Goal: Task Accomplishment & Management: Manage account settings

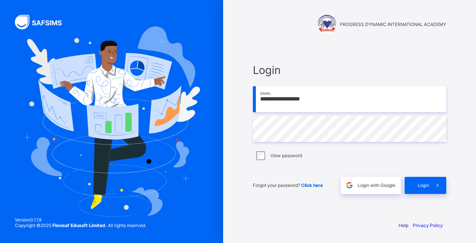
type input "**********"
click at [426, 184] on span "Login" at bounding box center [424, 186] width 12 height 6
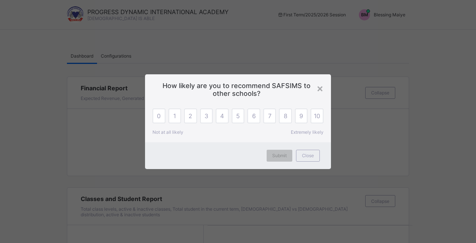
click at [323, 90] on div "×" at bounding box center [320, 88] width 7 height 13
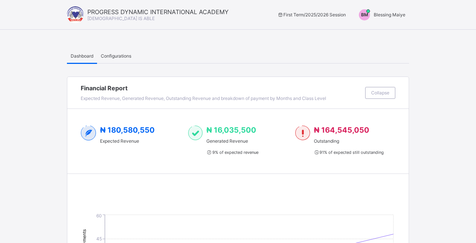
click at [119, 56] on span "Configurations" at bounding box center [116, 56] width 31 height 6
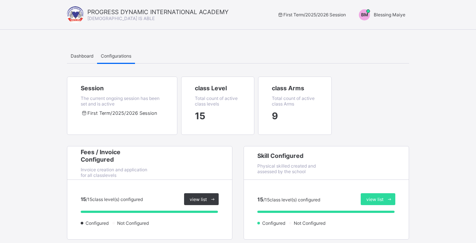
click at [80, 58] on span "Dashboard" at bounding box center [82, 56] width 23 height 6
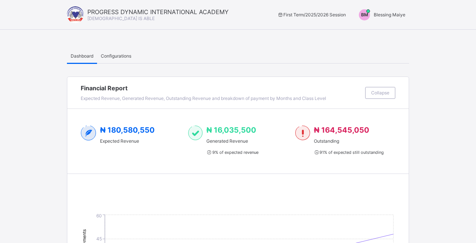
click at [365, 13] on span "BM" at bounding box center [364, 15] width 7 height 6
click at [380, 33] on span "Switch to Admin View" at bounding box center [377, 32] width 57 height 9
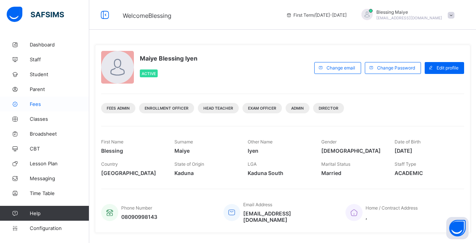
click at [36, 103] on span "Fees" at bounding box center [60, 104] width 60 height 6
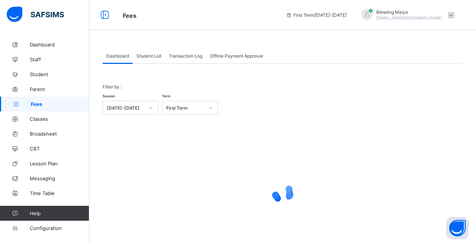
click at [149, 55] on span "Student List" at bounding box center [149, 56] width 25 height 6
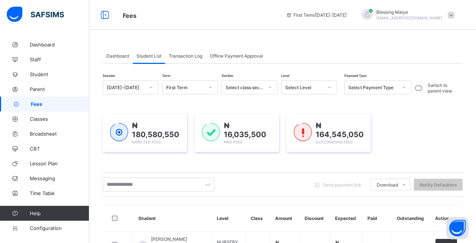
click at [237, 56] on span "Offline Payment Approval" at bounding box center [236, 56] width 53 height 6
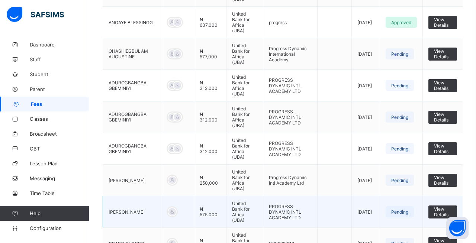
scroll to position [221, 0]
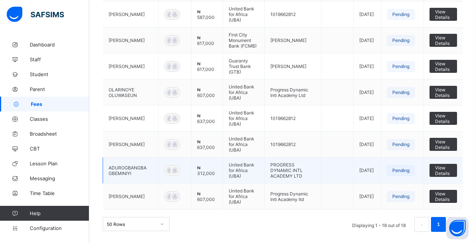
scroll to position [429, 0]
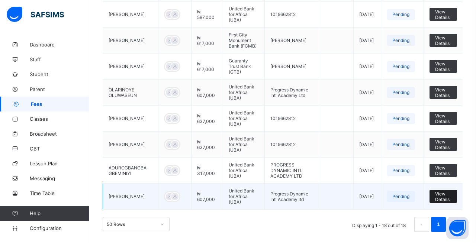
click at [448, 197] on span "View Details" at bounding box center [443, 196] width 16 height 11
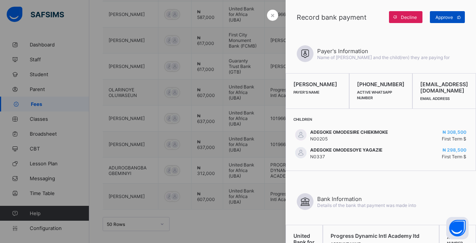
click at [441, 16] on span "Approve" at bounding box center [444, 18] width 17 height 6
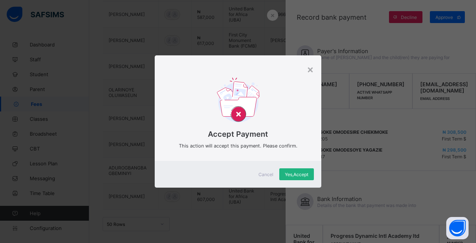
click at [295, 176] on span "Yes, Accept" at bounding box center [296, 175] width 23 height 6
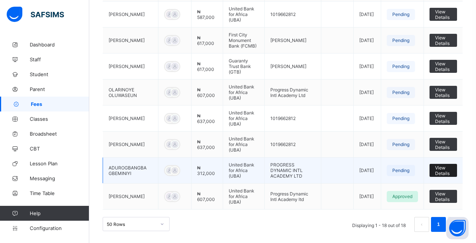
click at [442, 172] on span "View Details" at bounding box center [443, 170] width 16 height 11
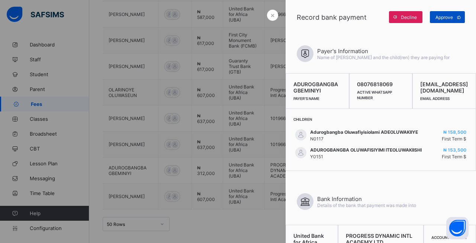
click at [451, 16] on span "Approve" at bounding box center [444, 18] width 17 height 6
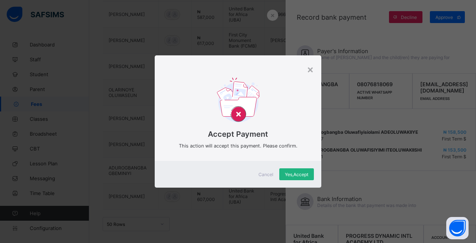
click at [297, 175] on span "Yes, Accept" at bounding box center [296, 175] width 23 height 6
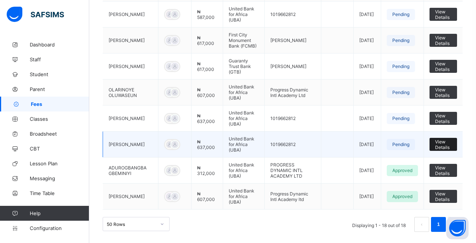
click at [447, 145] on span "View Details" at bounding box center [443, 144] width 16 height 11
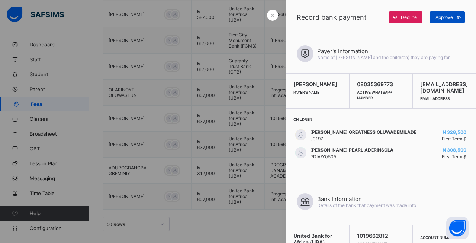
click at [447, 15] on span "Approve" at bounding box center [444, 18] width 17 height 6
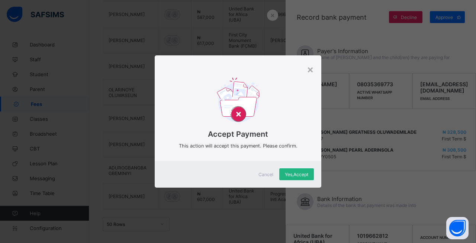
click at [297, 174] on span "Yes, Accept" at bounding box center [296, 175] width 23 height 6
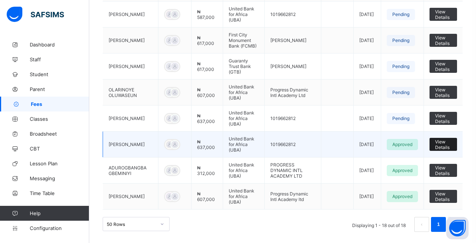
click at [450, 146] on span "View Details" at bounding box center [443, 144] width 16 height 11
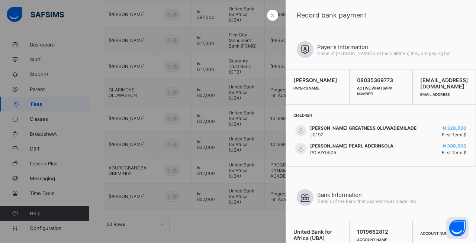
click at [247, 159] on div at bounding box center [238, 121] width 476 height 243
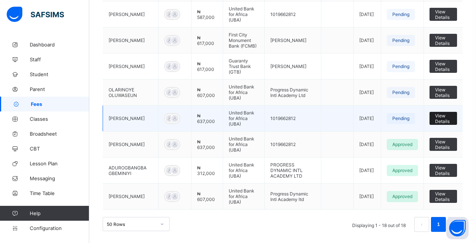
click at [447, 118] on span "View Details" at bounding box center [443, 118] width 16 height 11
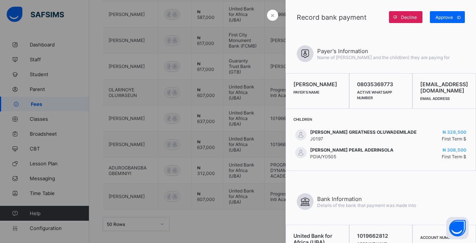
click at [263, 169] on div at bounding box center [238, 121] width 476 height 243
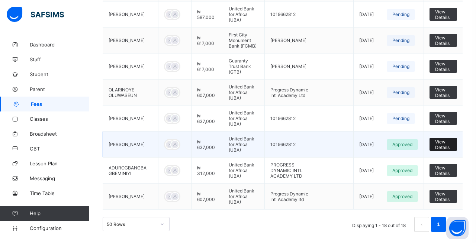
click at [448, 145] on span "View Details" at bounding box center [443, 144] width 16 height 11
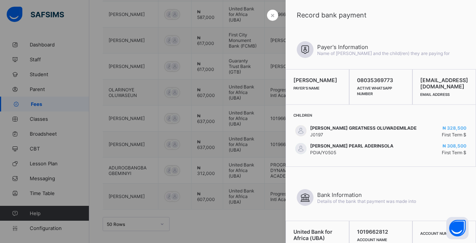
click at [203, 151] on div at bounding box center [238, 121] width 476 height 243
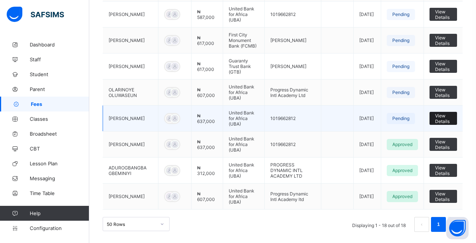
click at [449, 123] on span "View Details" at bounding box center [443, 118] width 16 height 11
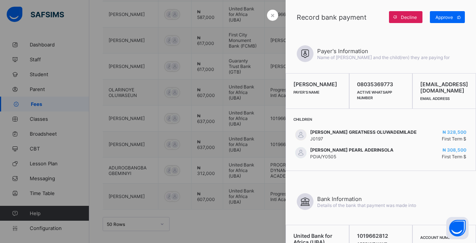
click at [255, 114] on div at bounding box center [238, 121] width 476 height 243
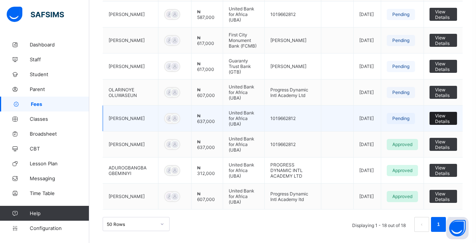
click at [447, 120] on span "View Details" at bounding box center [443, 118] width 16 height 11
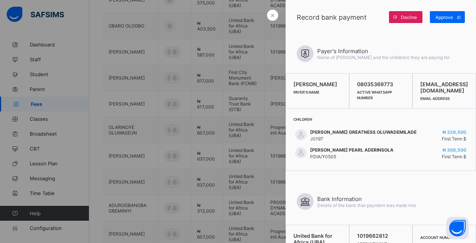
scroll to position [391, 0]
click at [410, 19] on span "Decline" at bounding box center [409, 18] width 16 height 6
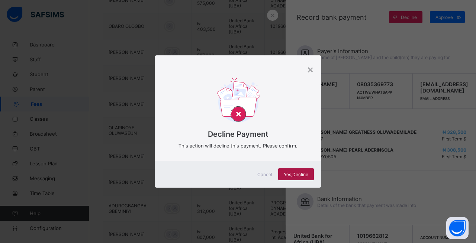
click at [302, 175] on span "Yes, Decline" at bounding box center [296, 175] width 25 height 6
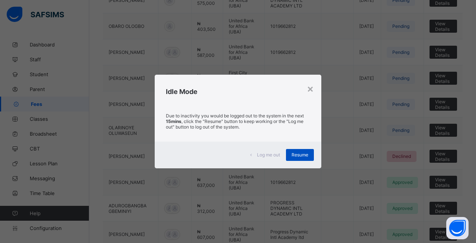
click at [302, 156] on span "Resume" at bounding box center [300, 155] width 17 height 6
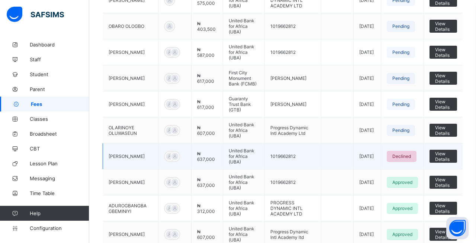
click at [302, 158] on td "1019662812" at bounding box center [293, 157] width 57 height 26
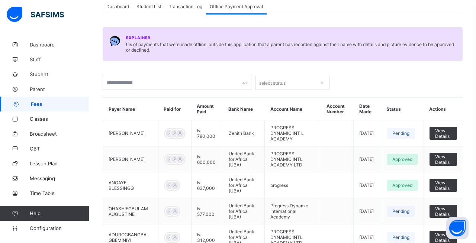
scroll to position [429, 0]
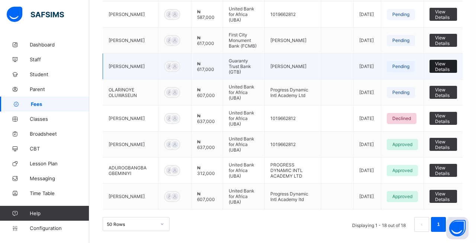
click at [444, 63] on span "View Details" at bounding box center [443, 66] width 16 height 11
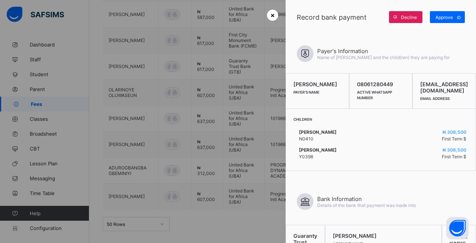
click at [273, 16] on span "×" at bounding box center [273, 15] width 4 height 8
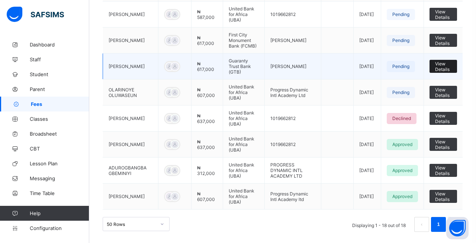
click at [448, 67] on span "View Details" at bounding box center [443, 66] width 16 height 11
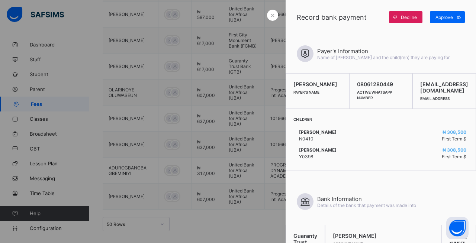
click at [240, 96] on div at bounding box center [238, 121] width 476 height 243
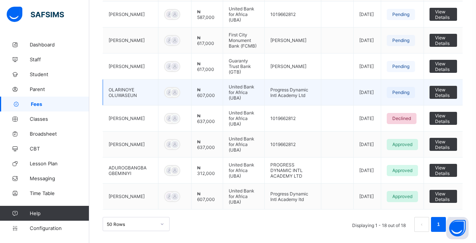
click at [251, 93] on td "United Bank for Africa (UBA)" at bounding box center [244, 93] width 42 height 26
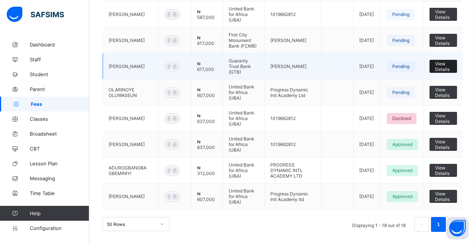
click at [447, 67] on span "View Details" at bounding box center [443, 66] width 16 height 11
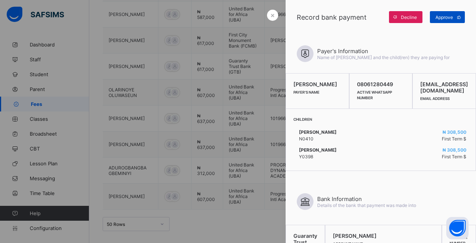
click at [447, 17] on span "Approve" at bounding box center [444, 18] width 17 height 6
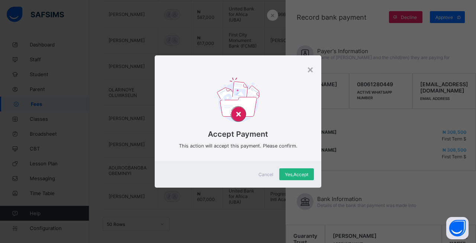
click at [303, 175] on span "Yes, Accept" at bounding box center [296, 175] width 23 height 6
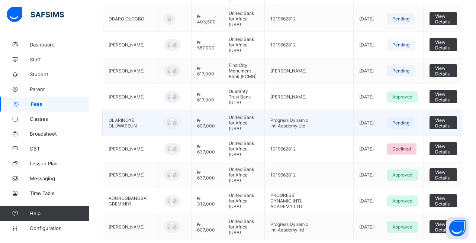
scroll to position [398, 0]
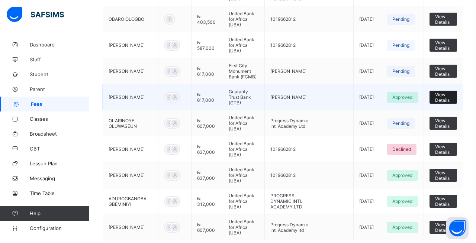
click at [448, 99] on span "View Details" at bounding box center [443, 97] width 16 height 11
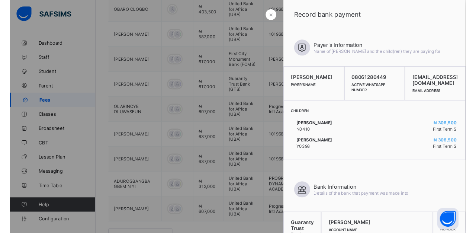
scroll to position [405, 0]
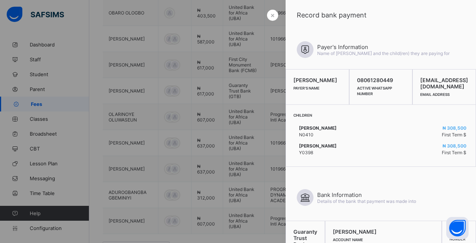
click at [233, 185] on div at bounding box center [238, 121] width 476 height 243
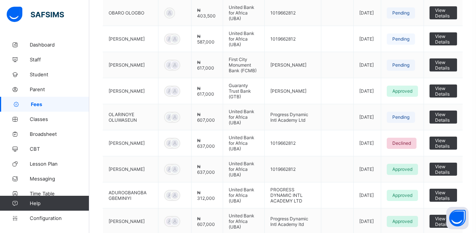
click at [44, 104] on span "Fees" at bounding box center [60, 104] width 58 height 6
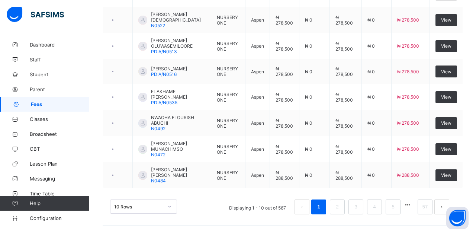
scroll to position [0, 0]
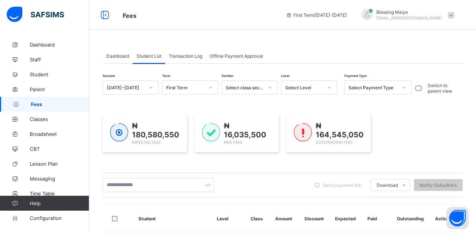
click at [193, 54] on span "Transaction Log" at bounding box center [185, 56] width 33 height 6
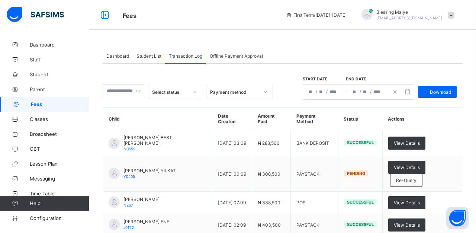
click at [148, 55] on span "Student List" at bounding box center [149, 56] width 25 height 6
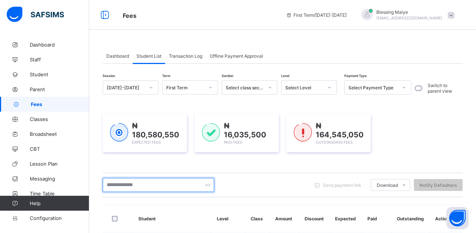
click at [156, 189] on input "text" at bounding box center [159, 185] width 112 height 14
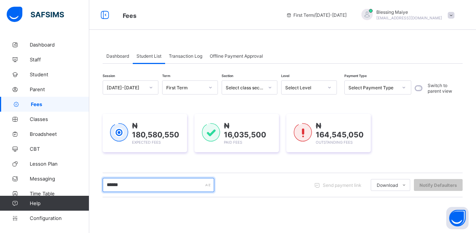
click at [175, 183] on input "******" at bounding box center [159, 185] width 112 height 14
type input "*"
type input "*******"
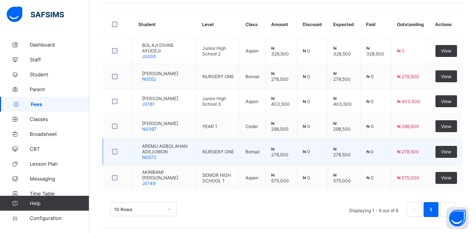
scroll to position [175, 0]
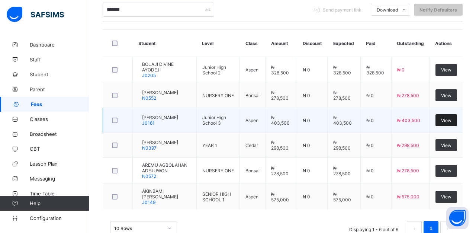
click at [439, 122] on div "View" at bounding box center [447, 120] width 22 height 12
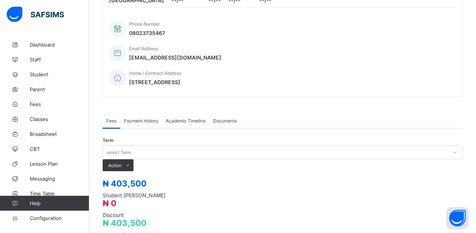
scroll to position [316, 0]
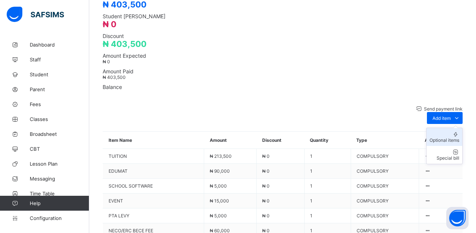
click at [449, 137] on div "Optional items" at bounding box center [445, 140] width 30 height 6
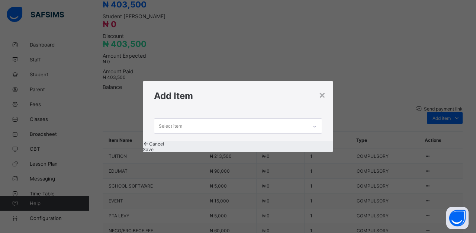
click at [299, 119] on div "Select item" at bounding box center [230, 126] width 153 height 15
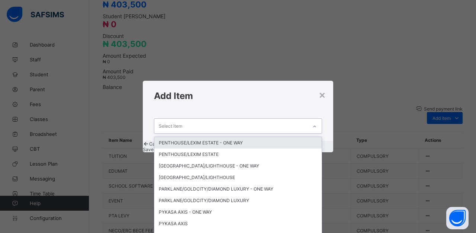
scroll to position [0, 0]
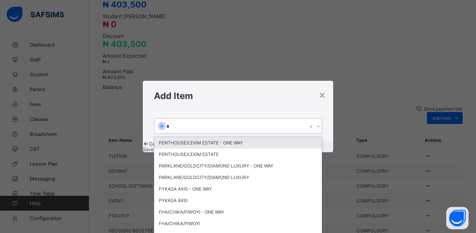
type input "**"
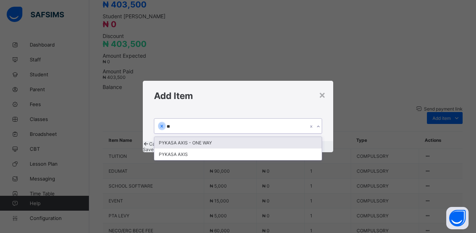
click at [228, 137] on div "PYKASA AXIS - ONE WAY" at bounding box center [237, 143] width 167 height 12
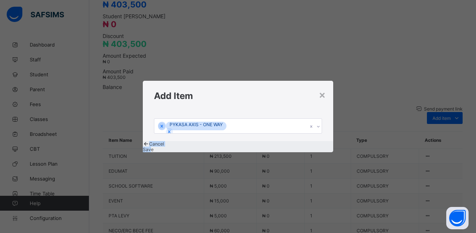
drag, startPoint x: 304, startPoint y: 147, endPoint x: 233, endPoint y: 133, distance: 72.0
click at [233, 133] on div "× Add Item PYKASA AXIS - ONE WAY Cancel Save" at bounding box center [238, 116] width 191 height 71
click at [164, 124] on icon at bounding box center [161, 126] width 5 height 5
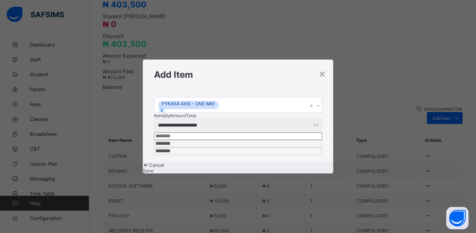
click at [154, 168] on span "Save" at bounding box center [148, 171] width 11 height 6
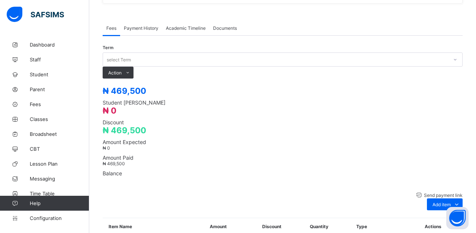
scroll to position [223, 0]
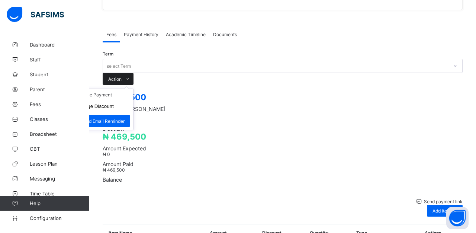
click at [131, 77] on icon at bounding box center [128, 79] width 6 height 5
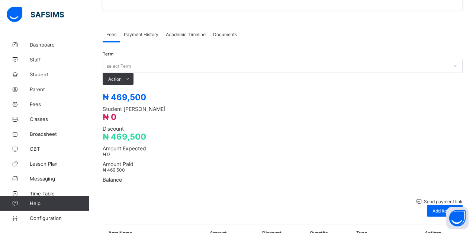
click at [0, 0] on li "Receive Payment" at bounding box center [0, 0] width 0 height 0
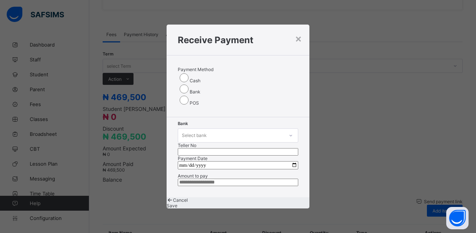
click at [289, 132] on icon at bounding box center [291, 135] width 4 height 7
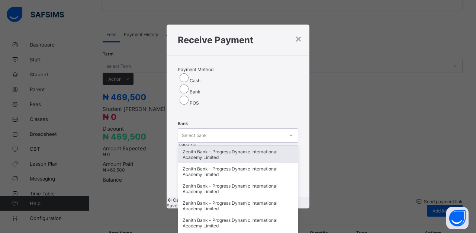
scroll to position [3, 0]
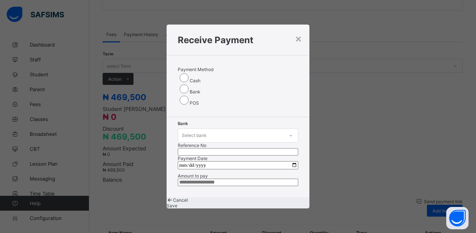
click at [285, 130] on div at bounding box center [291, 136] width 13 height 12
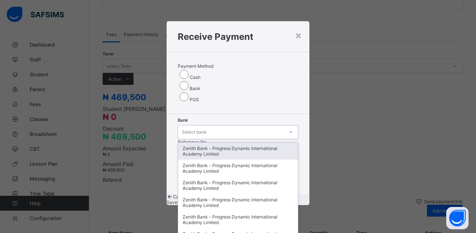
click at [209, 143] on div "Zenith Bank - Progress Dynamic International Academy Limited" at bounding box center [238, 151] width 120 height 17
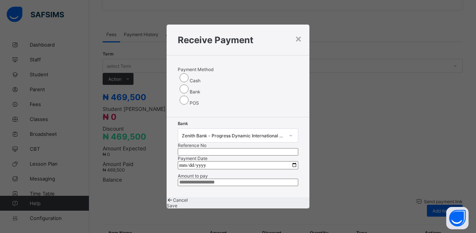
click at [264, 148] on input "text" at bounding box center [238, 151] width 121 height 7
type input "**********"
click at [251, 161] on input "date" at bounding box center [238, 165] width 121 height 8
type input "**********"
click at [264, 179] on input "currency" at bounding box center [238, 182] width 121 height 7
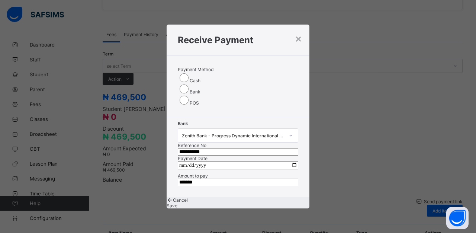
type input "********"
click at [178, 208] on span "Save" at bounding box center [172, 206] width 11 height 6
click at [273, 148] on input "**********" at bounding box center [238, 151] width 121 height 7
type input "**********"
click at [178, 208] on span "Save" at bounding box center [172, 206] width 11 height 6
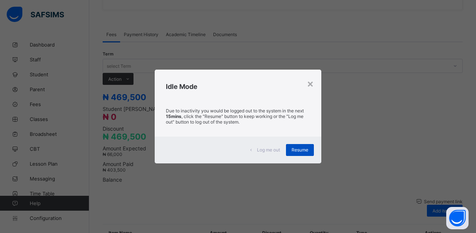
click at [302, 148] on span "Resume" at bounding box center [300, 150] width 17 height 6
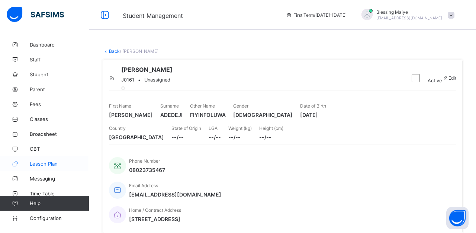
scroll to position [0, 0]
click at [32, 101] on link "Fees" at bounding box center [44, 104] width 89 height 15
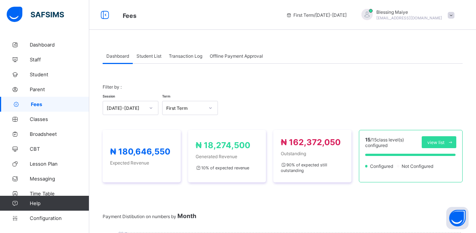
click at [152, 55] on span "Student List" at bounding box center [149, 56] width 25 height 6
click at [148, 55] on span "Student List" at bounding box center [149, 56] width 25 height 6
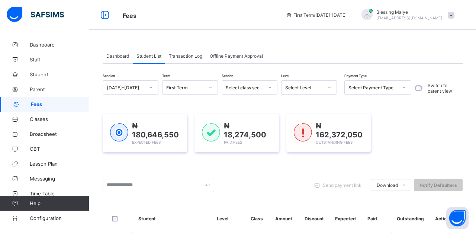
click at [156, 56] on span "Student List" at bounding box center [149, 56] width 25 height 6
click at [278, 88] on div "Session 2025-2026 Term First Term Section Select class section Level Select Lev…" at bounding box center [257, 88] width 309 height 16
click at [150, 57] on span "Student List" at bounding box center [149, 56] width 25 height 6
click at [152, 54] on span "Student List" at bounding box center [149, 56] width 25 height 6
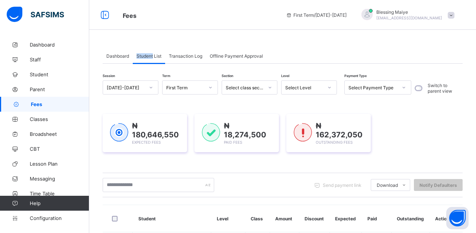
click at [152, 54] on span "Student List" at bounding box center [149, 56] width 25 height 6
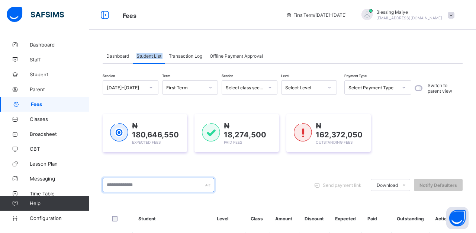
click at [158, 184] on input "text" at bounding box center [159, 185] width 112 height 14
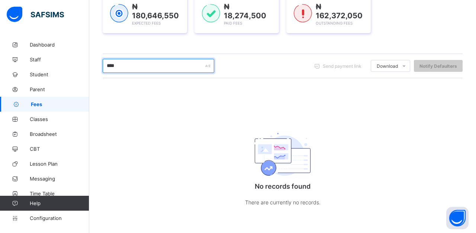
scroll to position [119, 0]
click at [145, 65] on input "****" at bounding box center [159, 66] width 112 height 14
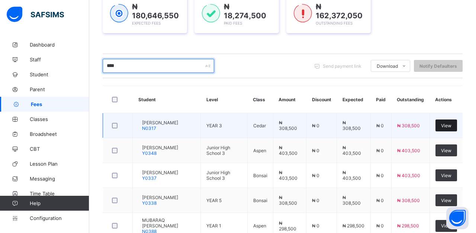
type input "****"
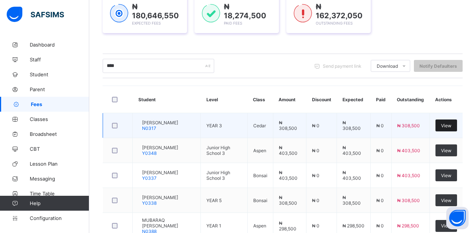
click at [447, 123] on div "View" at bounding box center [447, 125] width 22 height 12
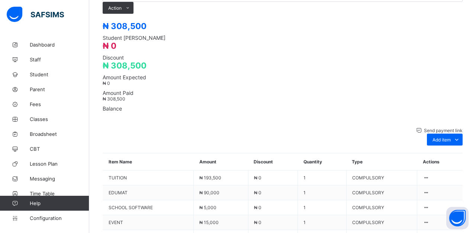
scroll to position [295, 0]
click at [453, 159] on div "Optional items" at bounding box center [445, 162] width 30 height 6
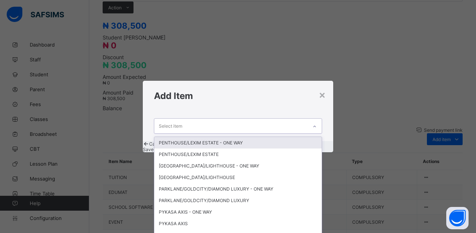
click at [315, 123] on icon at bounding box center [315, 126] width 4 height 7
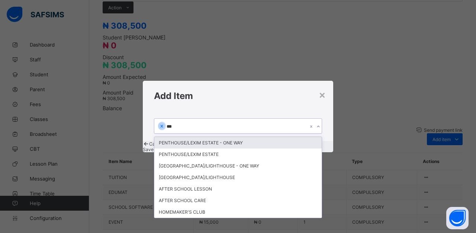
type input "****"
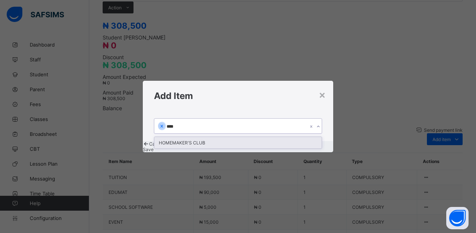
click at [237, 137] on div "HOMEMAKER'S CLUB" at bounding box center [237, 143] width 167 height 12
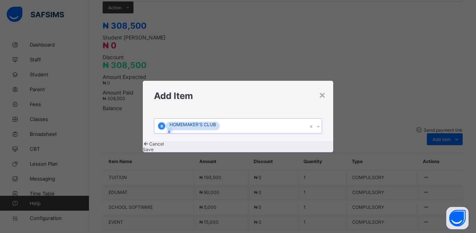
click at [164, 124] on icon at bounding box center [161, 126] width 5 height 5
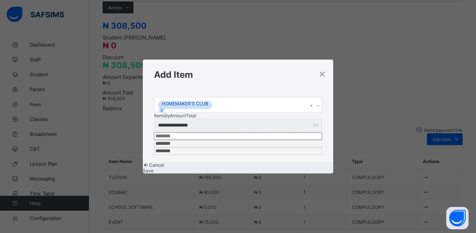
click at [154, 168] on span "Save" at bounding box center [148, 171] width 11 height 6
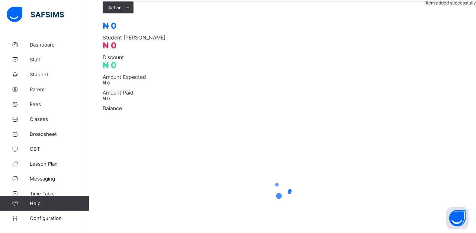
scroll to position [273, 0]
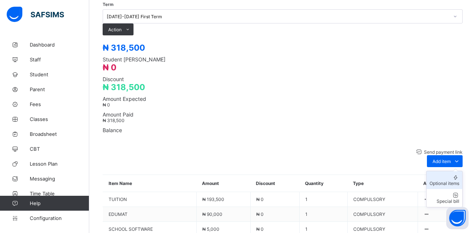
click at [450, 180] on div "Optional items" at bounding box center [445, 183] width 30 height 6
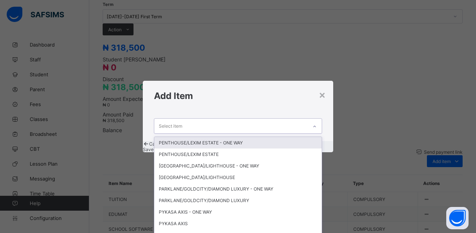
click at [312, 121] on div at bounding box center [315, 127] width 13 height 12
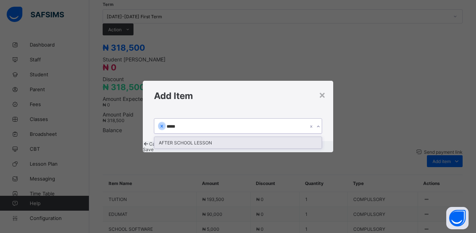
type input "******"
click at [287, 137] on div "AFTER SCHOOL LESSON" at bounding box center [237, 143] width 167 height 12
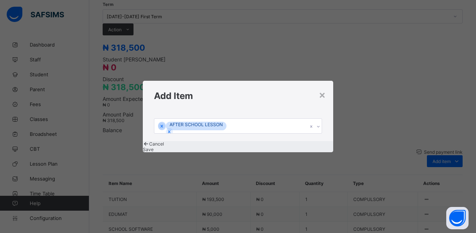
click at [154, 148] on span "Save" at bounding box center [148, 150] width 11 height 6
click at [164, 124] on icon at bounding box center [161, 126] width 5 height 5
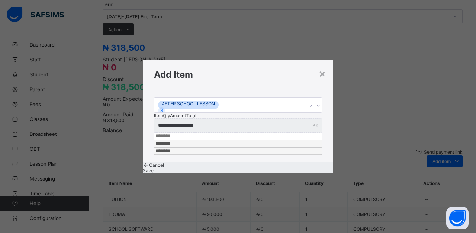
click at [154, 168] on span "Save" at bounding box center [148, 171] width 11 height 6
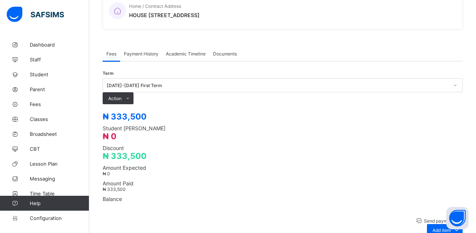
scroll to position [192, 0]
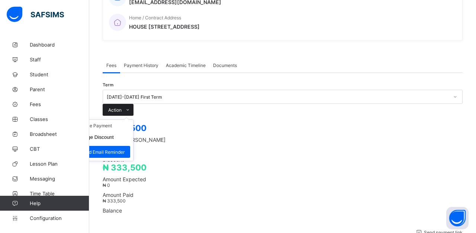
click at [131, 108] on icon at bounding box center [128, 110] width 6 height 5
click at [133, 120] on li "Receive Payment" at bounding box center [102, 126] width 61 height 12
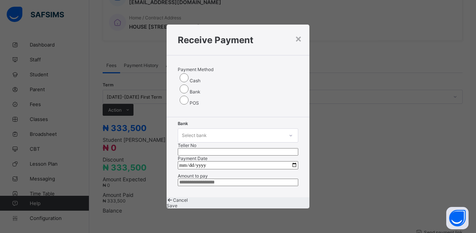
click at [208, 130] on div "Select bank" at bounding box center [231, 135] width 106 height 10
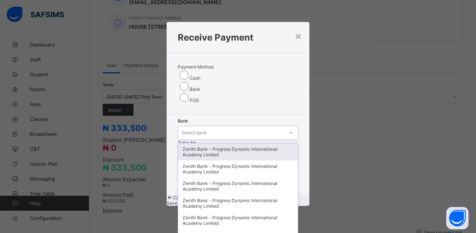
scroll to position [3, 0]
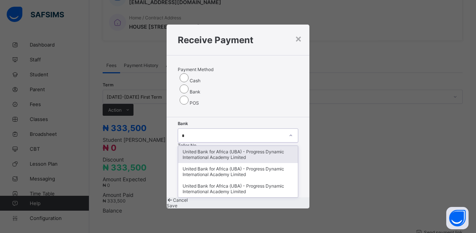
type input "**"
click at [195, 146] on div "United Bank for Africa (UBA) - Progress Dynamic International Academy Limited" at bounding box center [238, 154] width 120 height 17
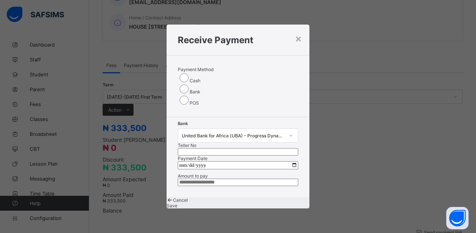
click at [256, 148] on input "text" at bounding box center [238, 151] width 121 height 7
type input "**********"
click at [210, 161] on input "date" at bounding box center [238, 165] width 121 height 8
type input "**********"
click at [246, 179] on input "currency" at bounding box center [238, 182] width 121 height 7
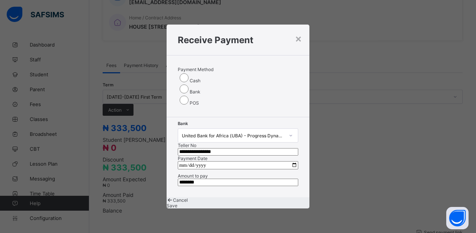
type input "*********"
click at [178, 205] on span "Save" at bounding box center [172, 206] width 11 height 6
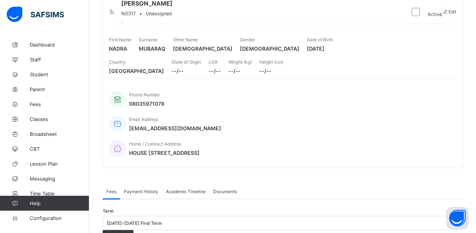
scroll to position [51, 0]
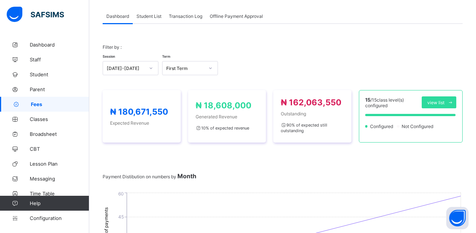
scroll to position [27, 0]
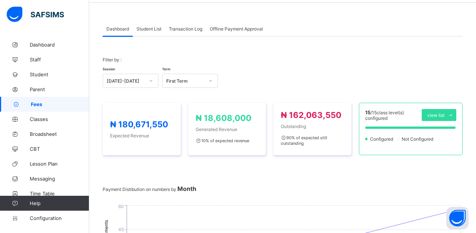
click at [149, 29] on span "Student List" at bounding box center [149, 29] width 25 height 6
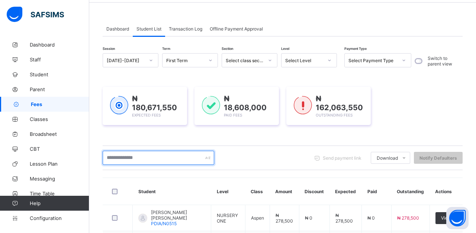
click at [189, 156] on input "text" at bounding box center [159, 158] width 112 height 14
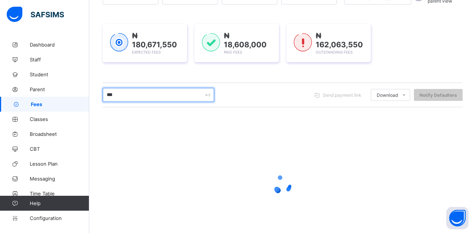
scroll to position [92, 0]
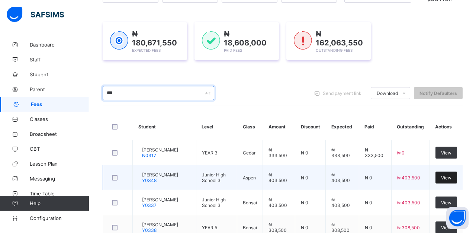
type input "***"
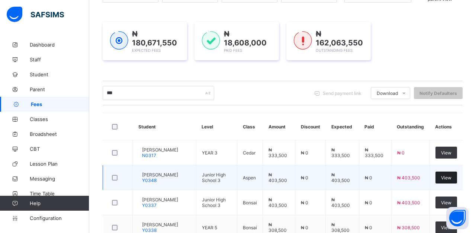
click at [444, 180] on span "View" at bounding box center [446, 178] width 10 height 6
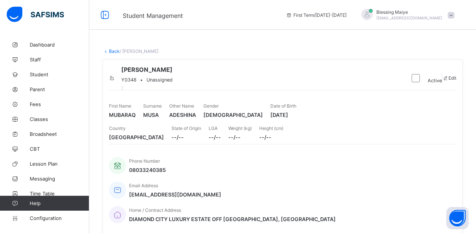
click at [109, 51] on link "Back" at bounding box center [114, 51] width 11 height 6
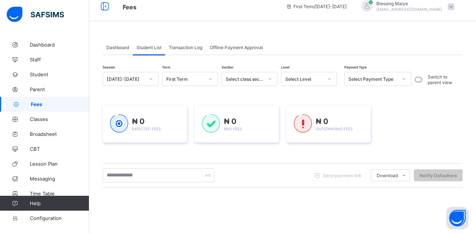
scroll to position [23, 0]
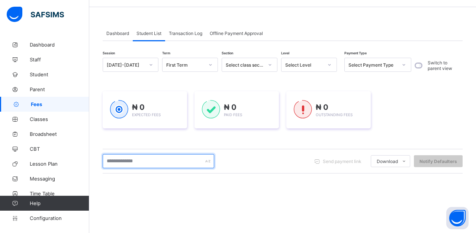
click at [167, 165] on input "text" at bounding box center [159, 161] width 112 height 14
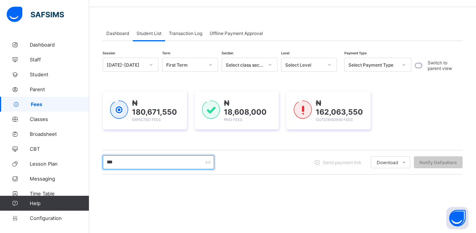
type input "***"
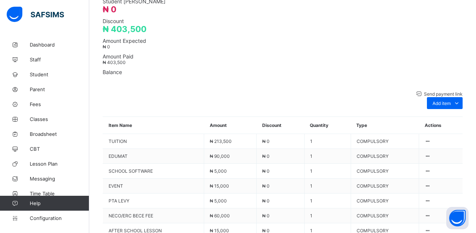
scroll to position [325, 0]
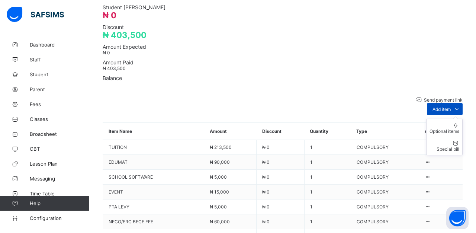
click at [458, 105] on icon at bounding box center [457, 108] width 8 height 7
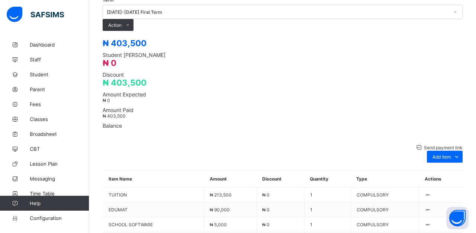
scroll to position [255, 0]
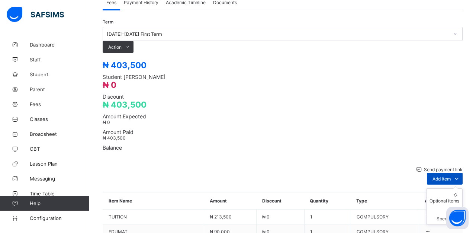
click at [454, 175] on icon at bounding box center [457, 178] width 8 height 7
click at [450, 198] on div "Optional items" at bounding box center [445, 201] width 30 height 6
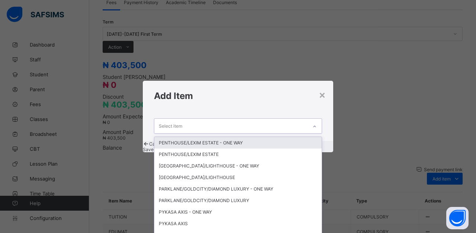
click at [300, 119] on div "Select item" at bounding box center [230, 126] width 153 height 15
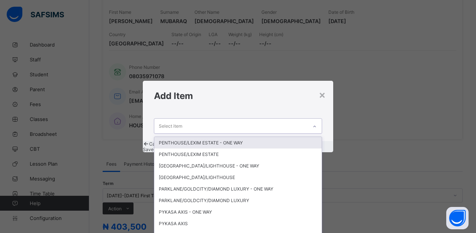
scroll to position [94, 0]
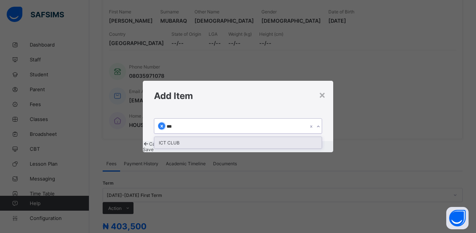
click at [164, 124] on icon at bounding box center [161, 126] width 5 height 5
type input "***"
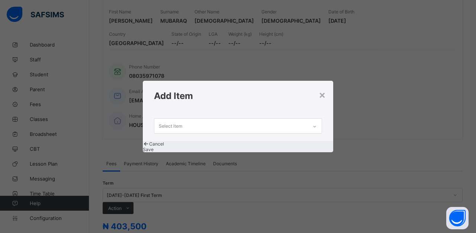
click at [154, 150] on span "Save" at bounding box center [148, 150] width 11 height 6
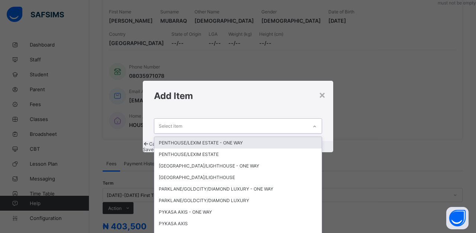
click at [282, 119] on div "Select item" at bounding box center [230, 126] width 153 height 15
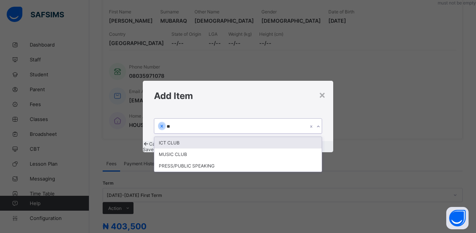
type input "***"
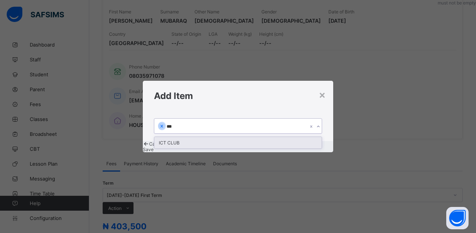
click at [191, 137] on div "ICT CLUB" at bounding box center [237, 143] width 167 height 12
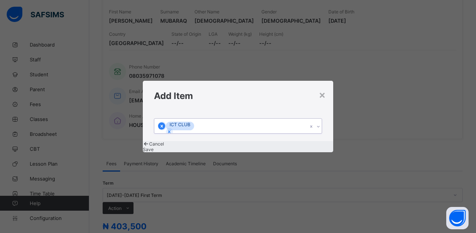
click at [163, 125] on icon at bounding box center [161, 126] width 3 height 3
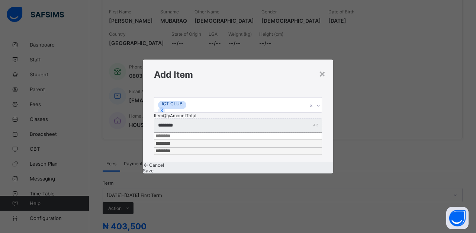
click at [154, 168] on span "Save" at bounding box center [148, 171] width 11 height 6
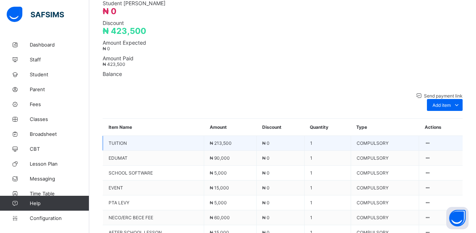
scroll to position [330, 0]
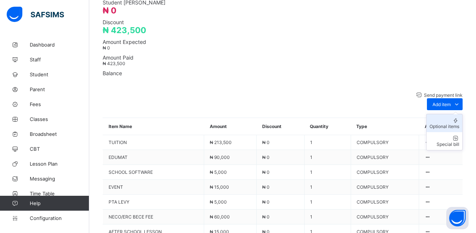
click at [451, 124] on div "Optional items" at bounding box center [445, 127] width 30 height 6
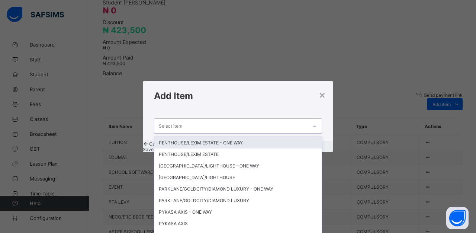
click at [282, 120] on div "Select item" at bounding box center [230, 126] width 153 height 15
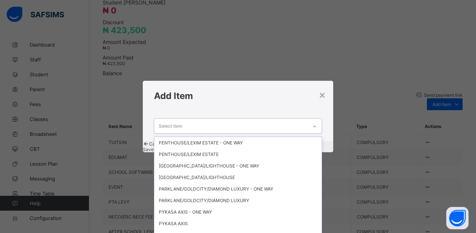
scroll to position [61, 0]
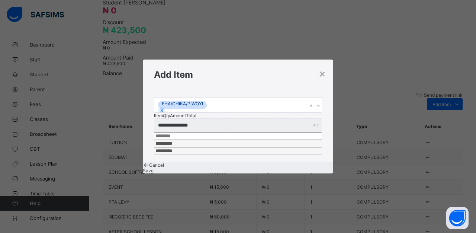
click at [154, 168] on span "Save" at bounding box center [148, 171] width 11 height 6
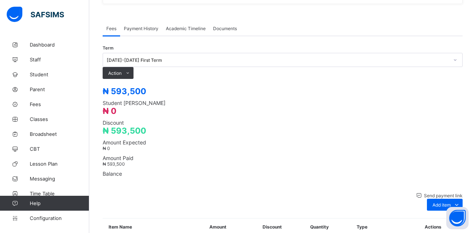
scroll to position [179, 0]
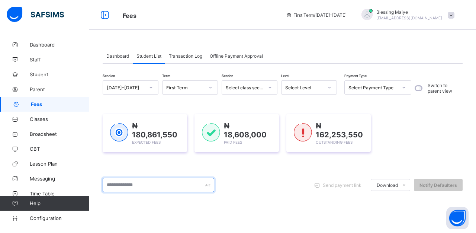
click at [165, 188] on input "text" at bounding box center [159, 185] width 112 height 14
type input "***"
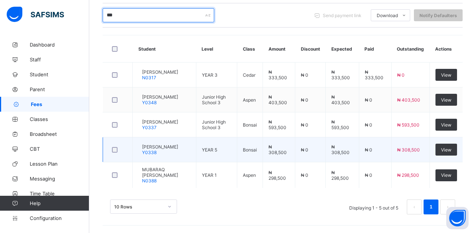
scroll to position [185, 0]
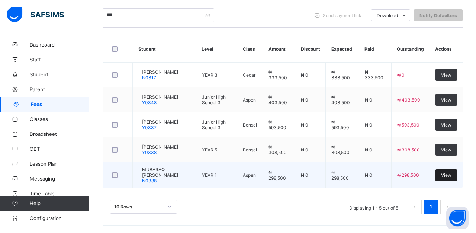
click at [445, 176] on span "View" at bounding box center [446, 175] width 10 height 6
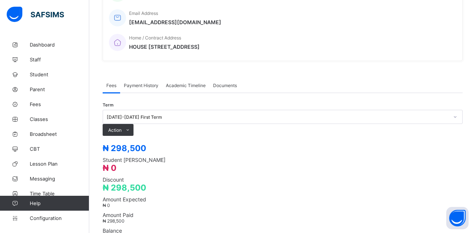
scroll to position [310, 0]
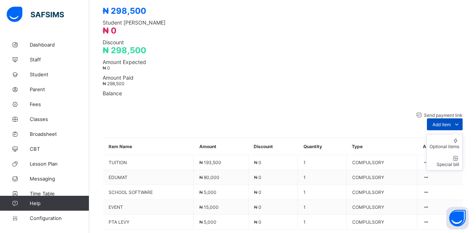
click at [456, 121] on icon at bounding box center [457, 124] width 8 height 7
click at [452, 144] on div "Optional items" at bounding box center [445, 147] width 30 height 6
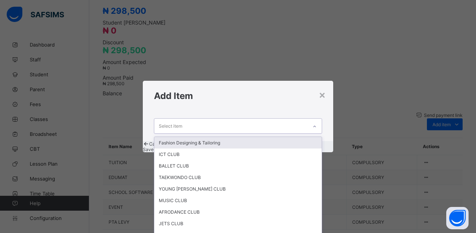
click at [313, 123] on icon at bounding box center [315, 126] width 4 height 7
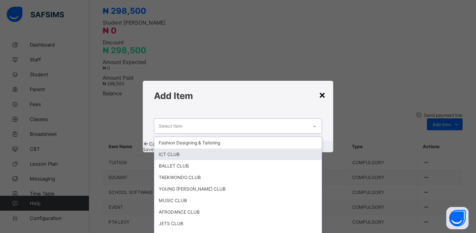
click at [324, 88] on div "×" at bounding box center [322, 94] width 7 height 13
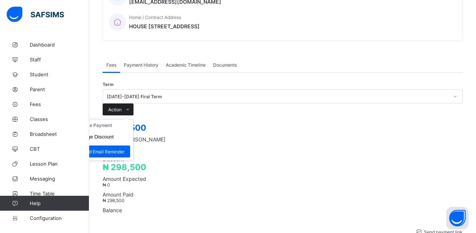
scroll to position [211, 0]
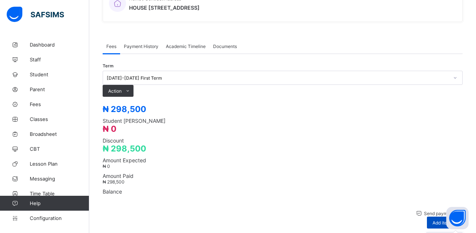
click at [455, 219] on icon at bounding box center [457, 222] width 8 height 7
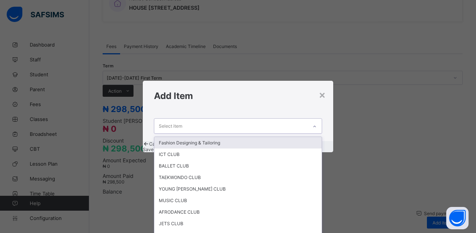
click at [313, 123] on icon at bounding box center [315, 126] width 4 height 7
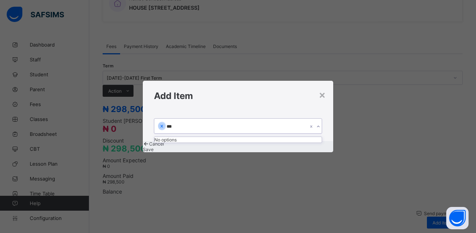
type input "**"
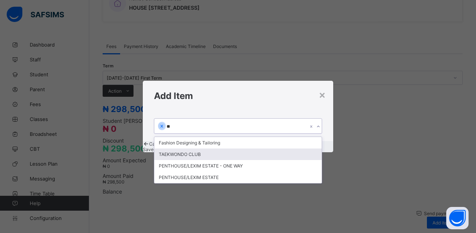
click at [206, 148] on div "TAEKWONDO CLUB" at bounding box center [237, 154] width 167 height 12
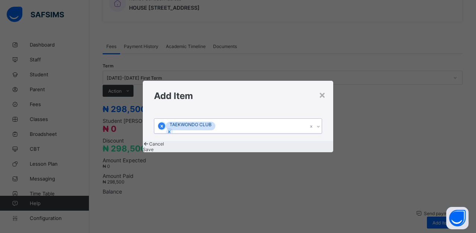
click at [164, 124] on icon at bounding box center [161, 126] width 5 height 5
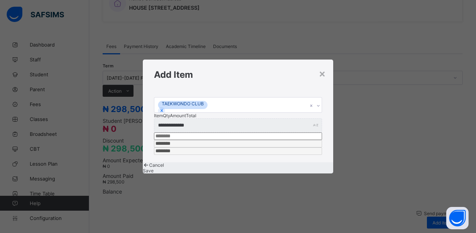
click at [154, 168] on span "Save" at bounding box center [148, 171] width 11 height 6
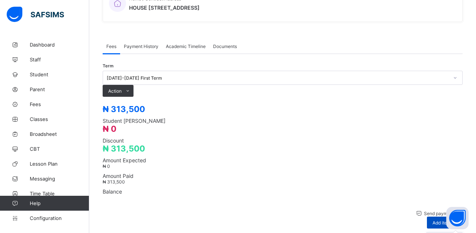
click at [457, 219] on icon at bounding box center [457, 222] width 8 height 7
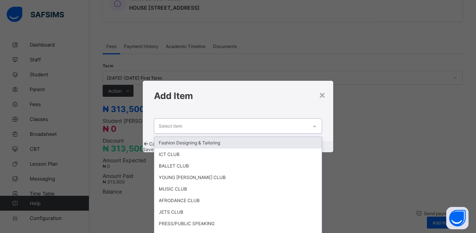
click at [266, 119] on div "Select item" at bounding box center [230, 126] width 153 height 15
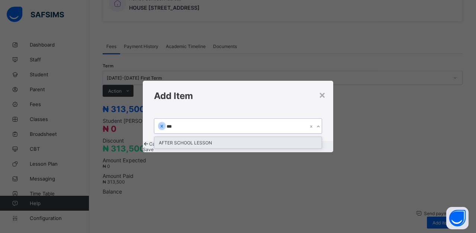
type input "****"
click at [175, 137] on div "AFTER SCHOOL LESSON" at bounding box center [237, 143] width 167 height 12
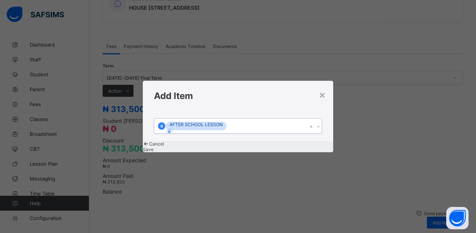
click at [164, 124] on icon at bounding box center [161, 126] width 5 height 5
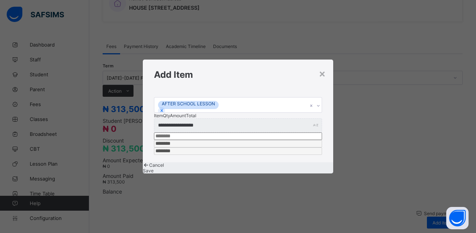
click at [154, 168] on span "Save" at bounding box center [148, 171] width 11 height 6
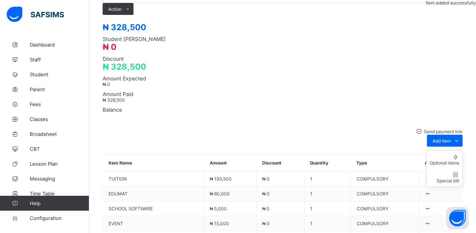
scroll to position [285, 0]
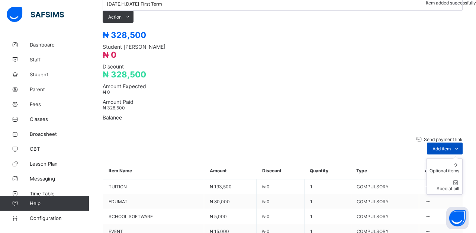
click at [457, 145] on icon at bounding box center [457, 148] width 8 height 7
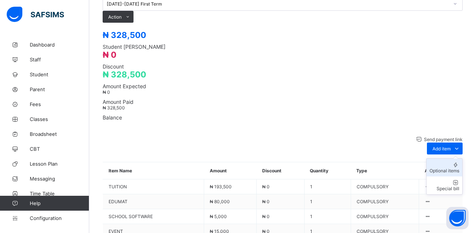
click at [453, 168] on div "Optional items" at bounding box center [445, 171] width 30 height 6
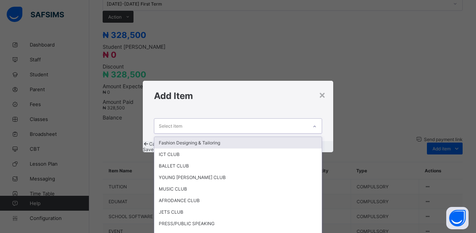
click at [284, 124] on div "Select item" at bounding box center [230, 126] width 153 height 15
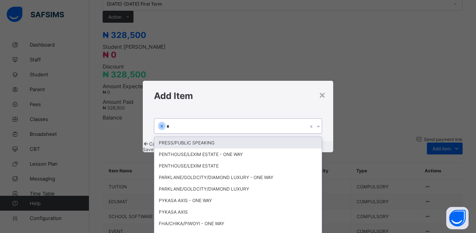
type input "**"
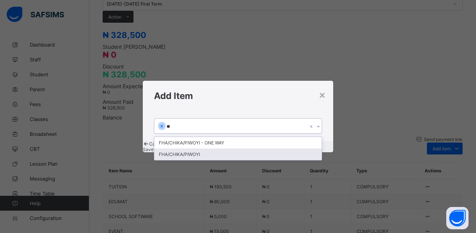
click at [197, 148] on div "FHA/CHIKA/PIWOYI" at bounding box center [237, 154] width 167 height 12
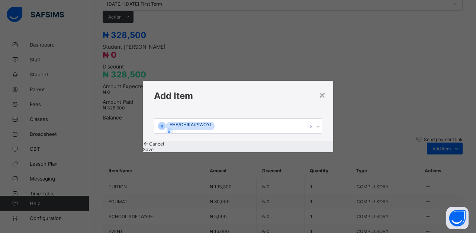
click at [154, 151] on span "Save" at bounding box center [148, 150] width 11 height 6
click at [164, 124] on icon at bounding box center [161, 126] width 5 height 5
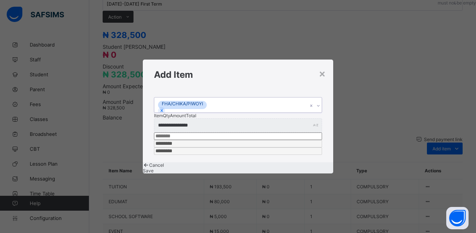
click at [154, 168] on span "Save" at bounding box center [148, 171] width 11 height 6
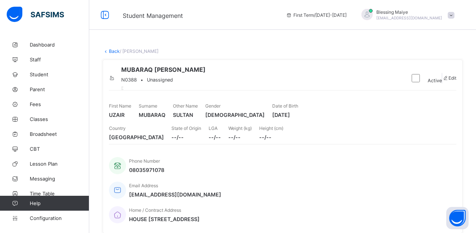
click at [108, 51] on icon at bounding box center [106, 51] width 6 height 6
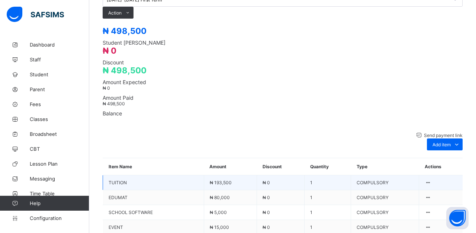
scroll to position [325, 0]
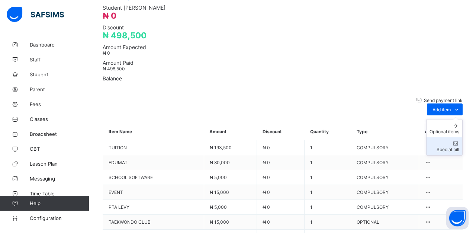
click at [450, 147] on div "Special bill" at bounding box center [445, 150] width 30 height 6
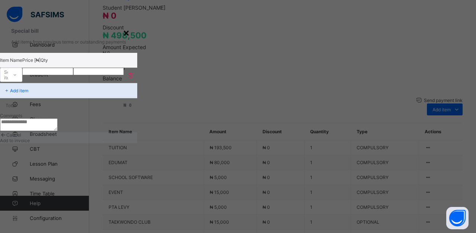
click at [130, 39] on div "×" at bounding box center [126, 32] width 7 height 13
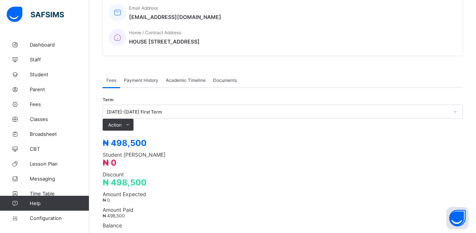
scroll to position [177, 0]
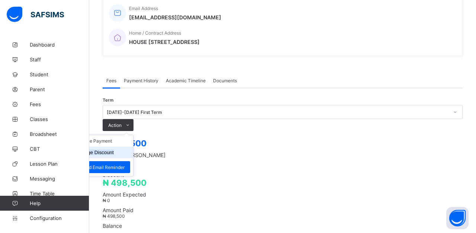
click at [114, 150] on button "Manage Discount" at bounding box center [94, 153] width 39 height 6
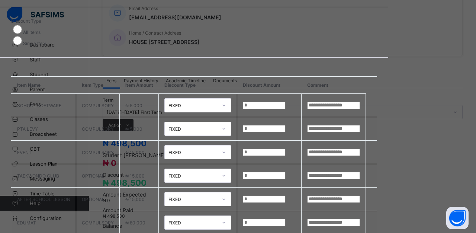
scroll to position [41, 0]
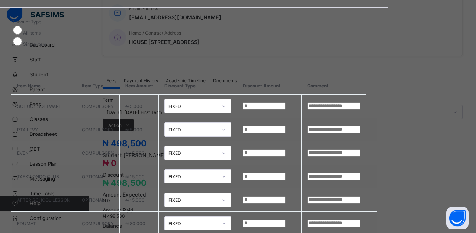
type input "**"
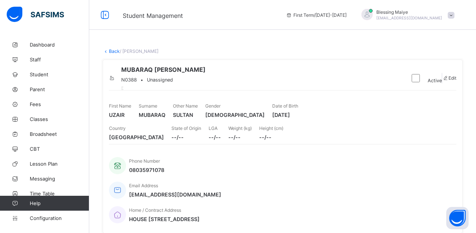
scroll to position [0, 0]
click at [108, 52] on icon at bounding box center [106, 51] width 6 height 6
click at [115, 52] on link "Back" at bounding box center [114, 51] width 11 height 6
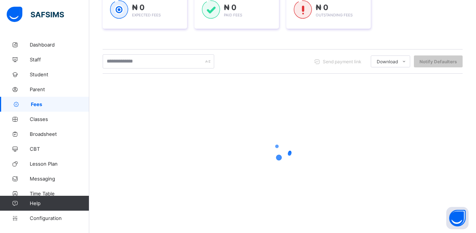
scroll to position [122, 0]
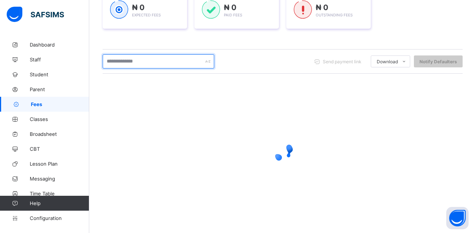
click at [173, 61] on input "text" at bounding box center [159, 61] width 112 height 14
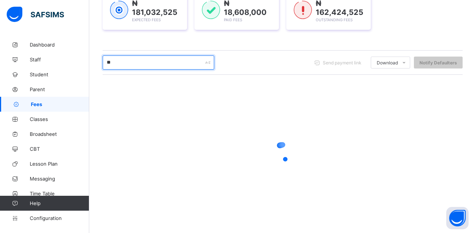
type input "***"
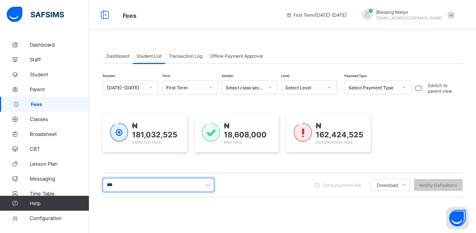
scroll to position [0, 0]
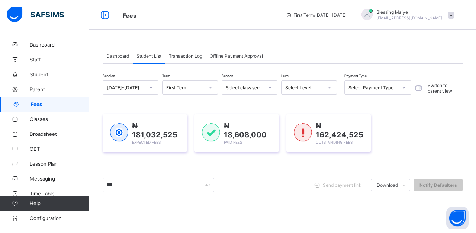
click at [227, 54] on span "Offline Payment Approval" at bounding box center [236, 56] width 53 height 6
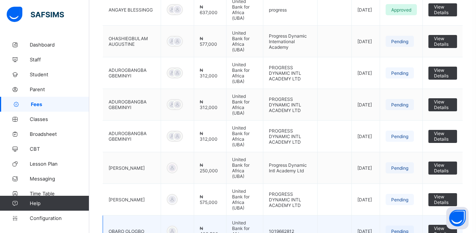
scroll to position [231, 0]
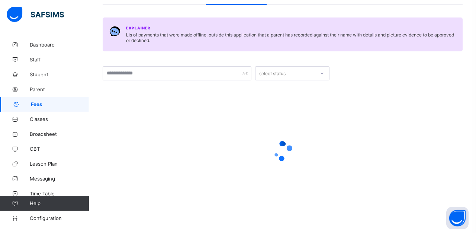
click at [117, 226] on div "Dashboard Student List Transaction Log Offline Payment Approval Offline Payment…" at bounding box center [282, 105] width 387 height 255
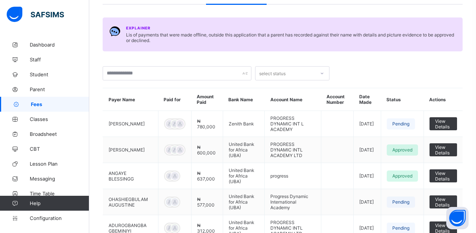
scroll to position [62, 0]
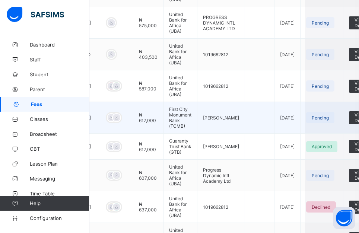
scroll to position [411, 61]
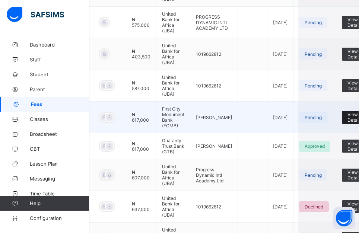
click at [342, 124] on div "View Details" at bounding box center [355, 117] width 26 height 13
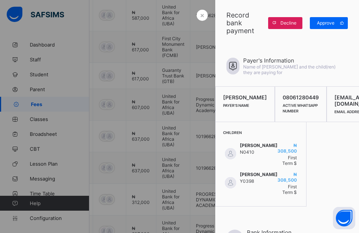
scroll to position [457, 61]
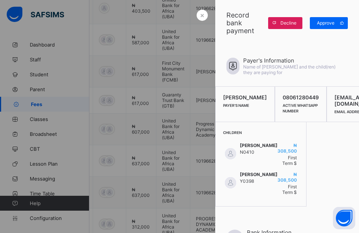
click at [184, 157] on div at bounding box center [179, 116] width 359 height 233
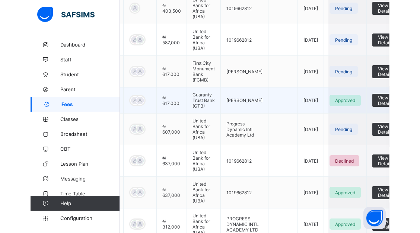
scroll to position [457, 6]
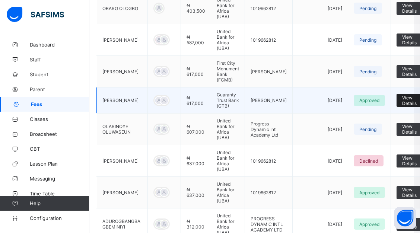
click at [402, 106] on span "View Details" at bounding box center [409, 100] width 15 height 11
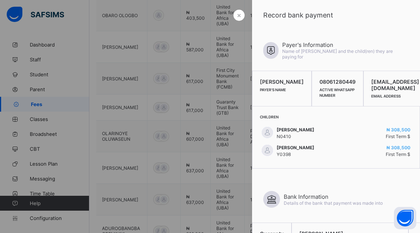
scroll to position [450, 6]
click at [187, 142] on div at bounding box center [210, 116] width 420 height 233
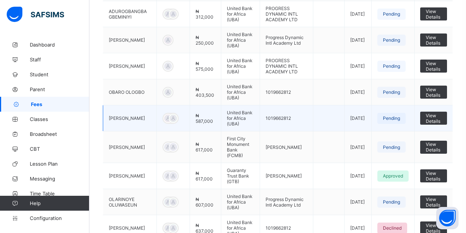
scroll to position [393, 0]
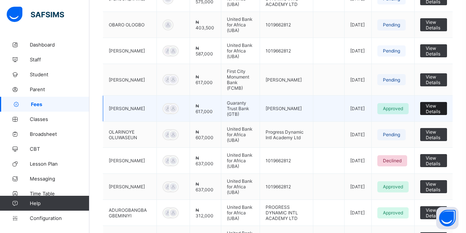
click at [434, 103] on span "View Details" at bounding box center [433, 108] width 16 height 11
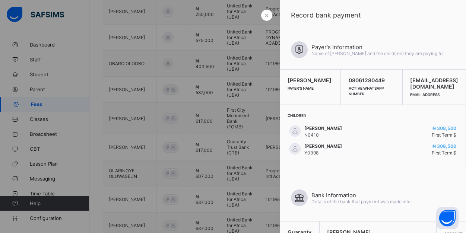
scroll to position [336, 0]
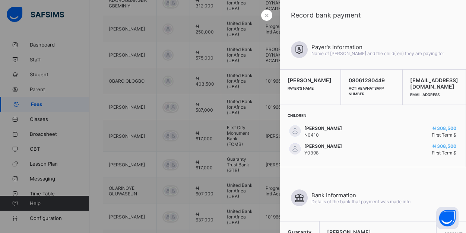
click at [376, 204] on span "Details of the bank that payment was made into" at bounding box center [360, 202] width 99 height 6
click at [265, 113] on div at bounding box center [233, 116] width 466 height 233
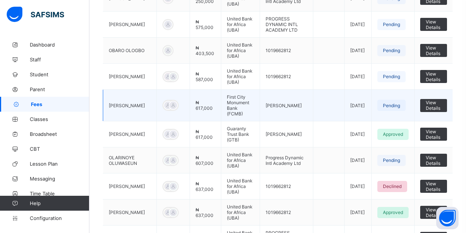
scroll to position [342, 0]
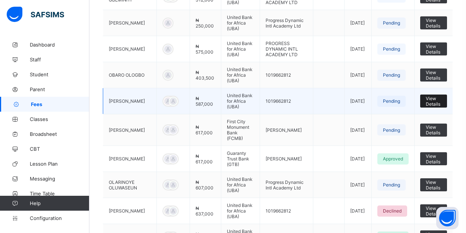
click at [433, 102] on span "View Details" at bounding box center [433, 101] width 16 height 11
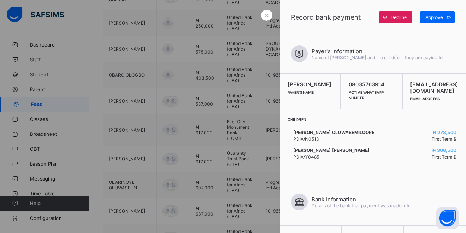
click at [233, 80] on div at bounding box center [233, 116] width 466 height 233
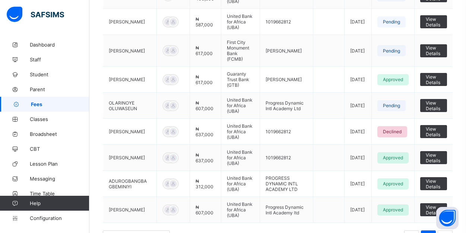
scroll to position [421, 0]
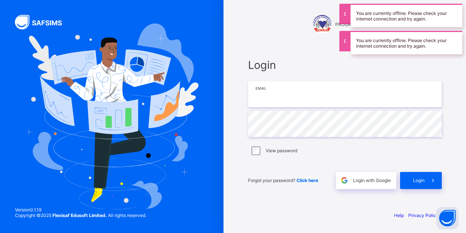
click at [279, 90] on input "email" at bounding box center [345, 94] width 194 height 26
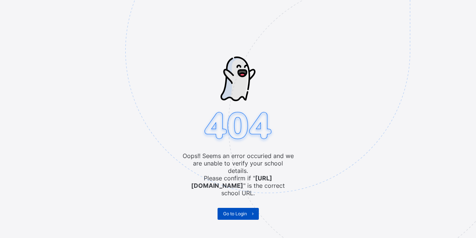
click at [236, 211] on span "Go to Login" at bounding box center [235, 214] width 24 height 6
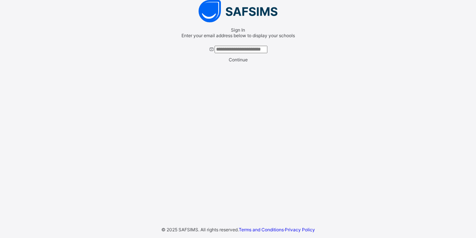
type input "**********"
click at [237, 63] on span "Continue" at bounding box center [238, 60] width 19 height 6
click at [383, 66] on div "**********" at bounding box center [238, 119] width 476 height 238
click at [241, 63] on div "Continue" at bounding box center [238, 60] width 138 height 6
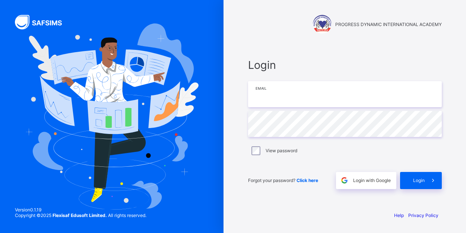
type input "**********"
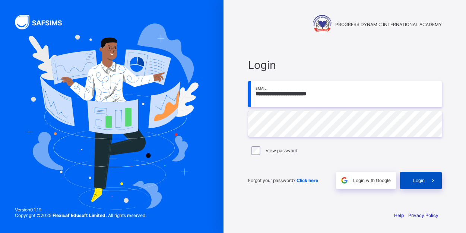
click at [422, 179] on span "Login" at bounding box center [419, 181] width 12 height 6
